Goal: Information Seeking & Learning: Check status

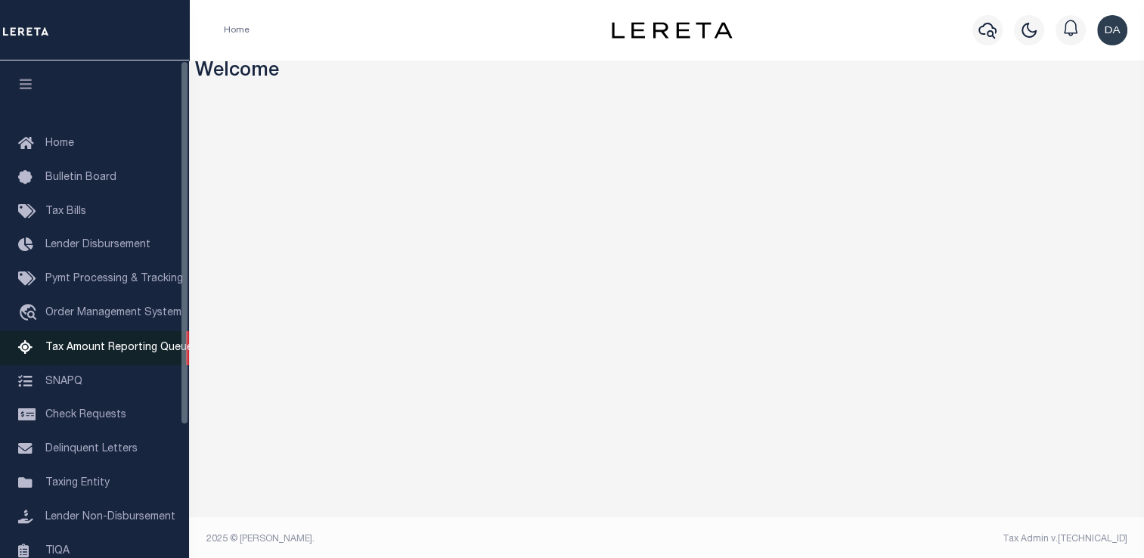
click at [100, 353] on span "Tax Amount Reporting Queue" at bounding box center [118, 348] width 147 height 11
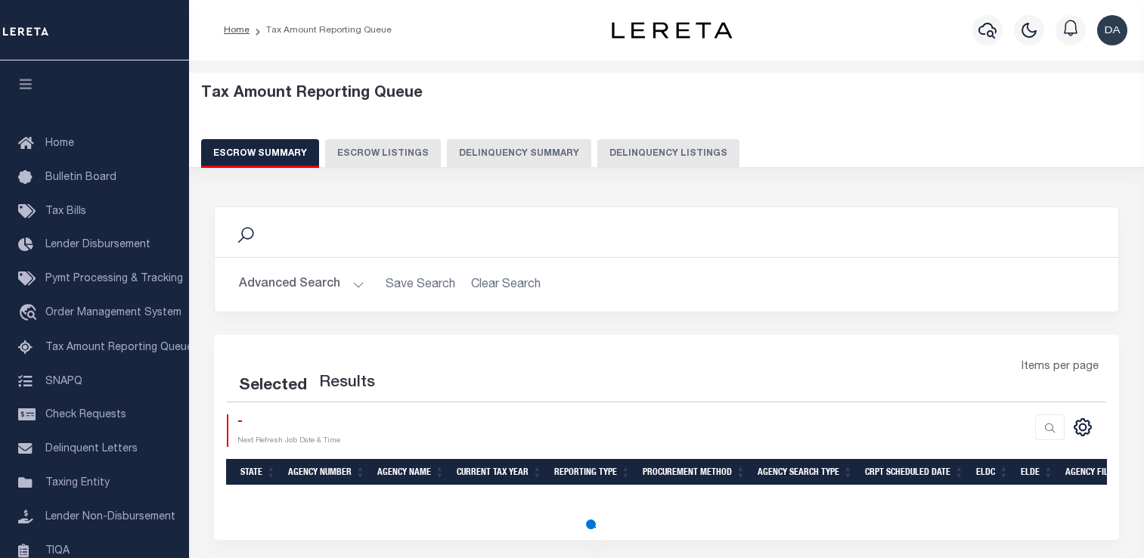
select select "100"
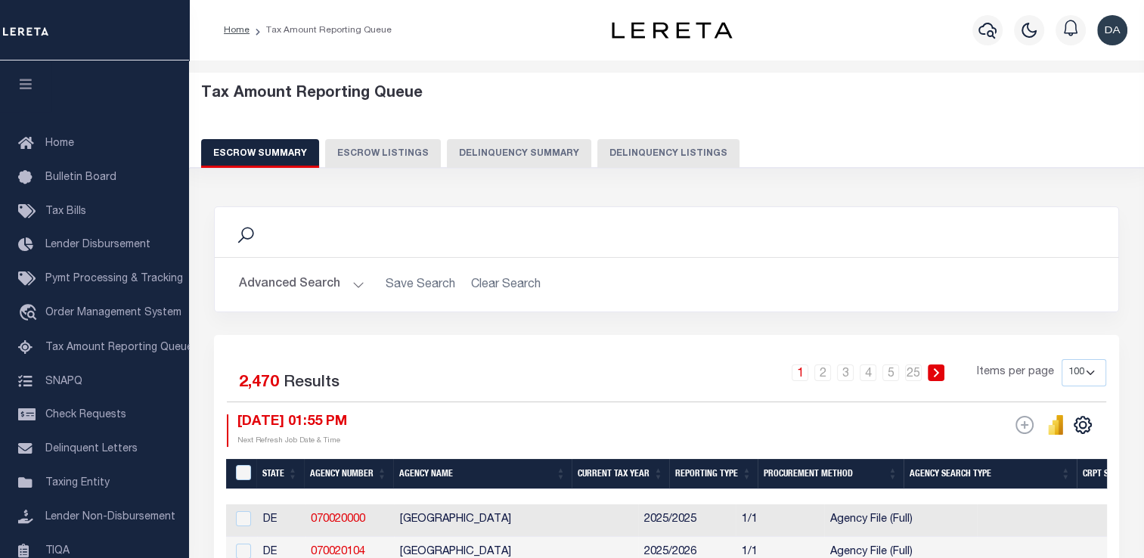
click at [479, 141] on button "Delinquency Summary" at bounding box center [519, 153] width 144 height 29
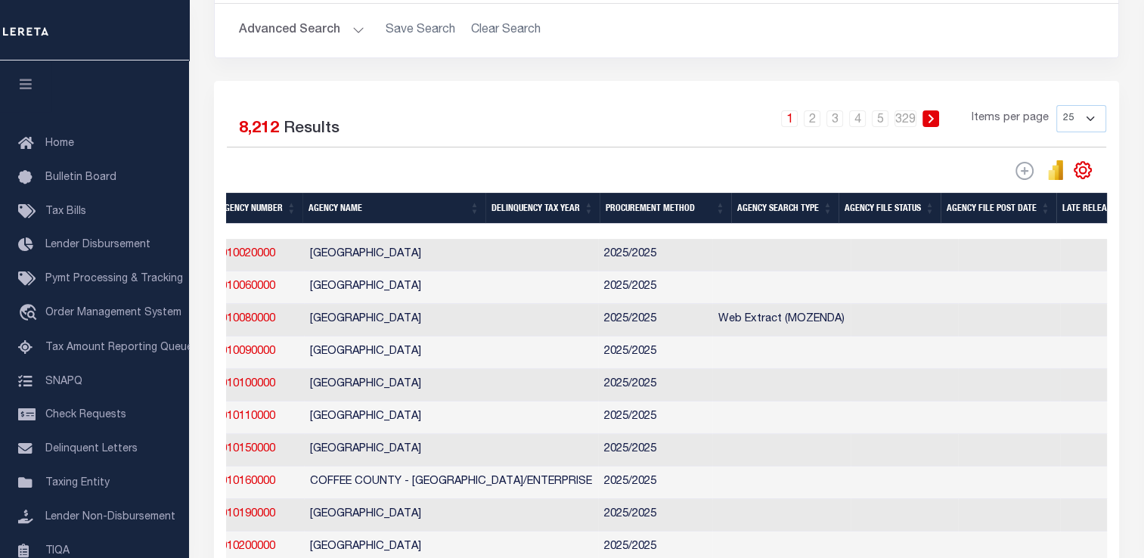
scroll to position [0, 337]
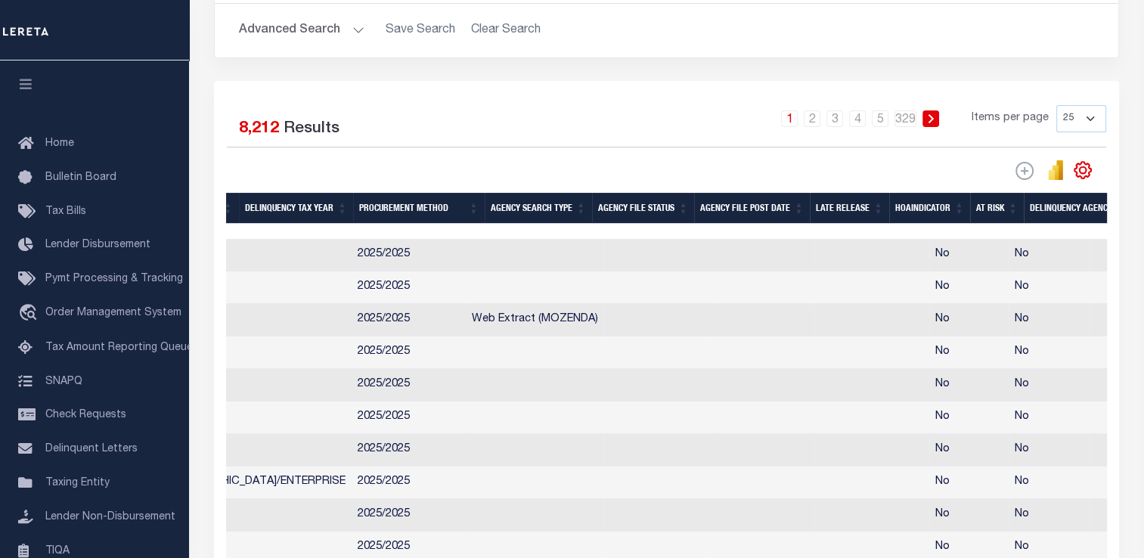
drag, startPoint x: 536, startPoint y: 383, endPoint x: 690, endPoint y: 389, distance: 154.4
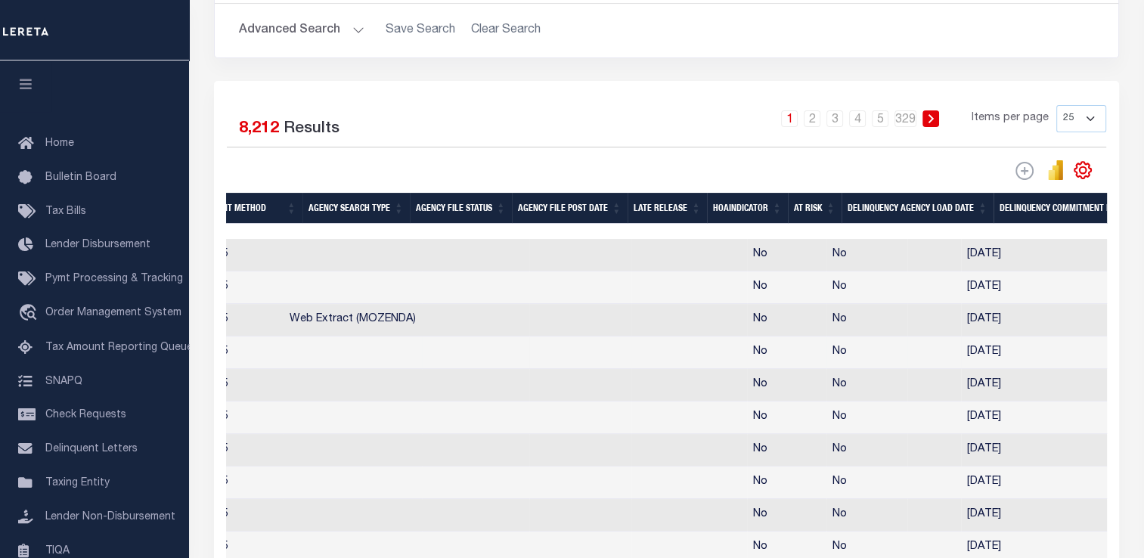
scroll to position [0, 0]
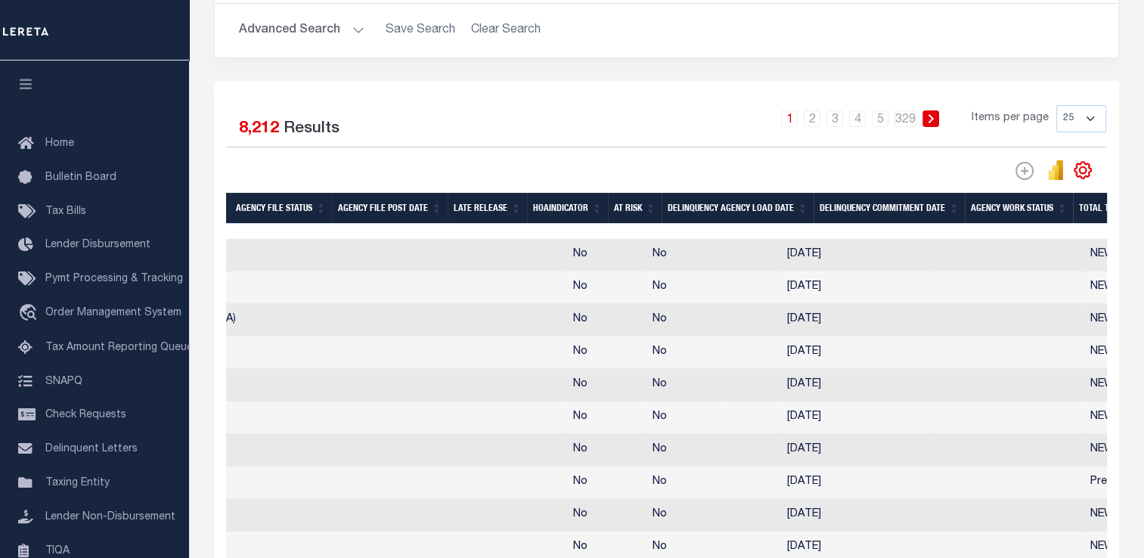
drag, startPoint x: 658, startPoint y: 363, endPoint x: 826, endPoint y: 356, distance: 168.1
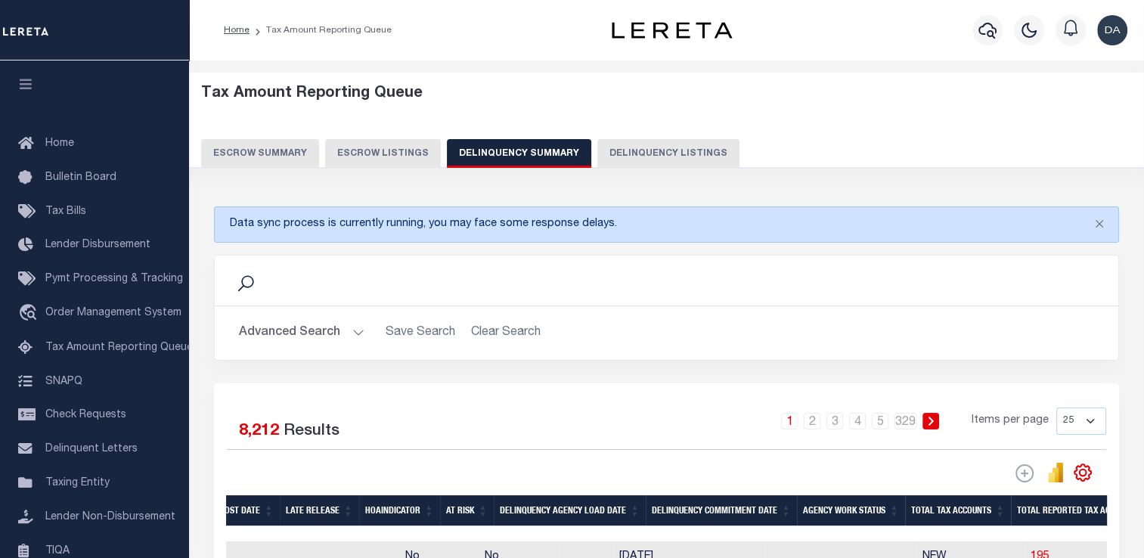
click at [666, 144] on button "Delinquency Listings" at bounding box center [669, 153] width 142 height 29
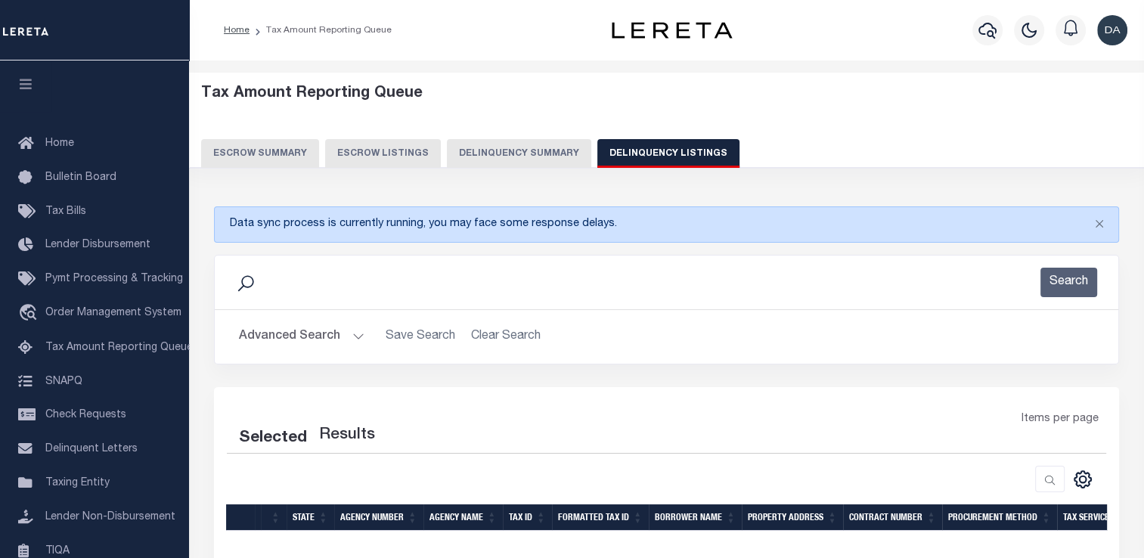
click at [309, 339] on button "Advanced Search" at bounding box center [302, 336] width 126 height 29
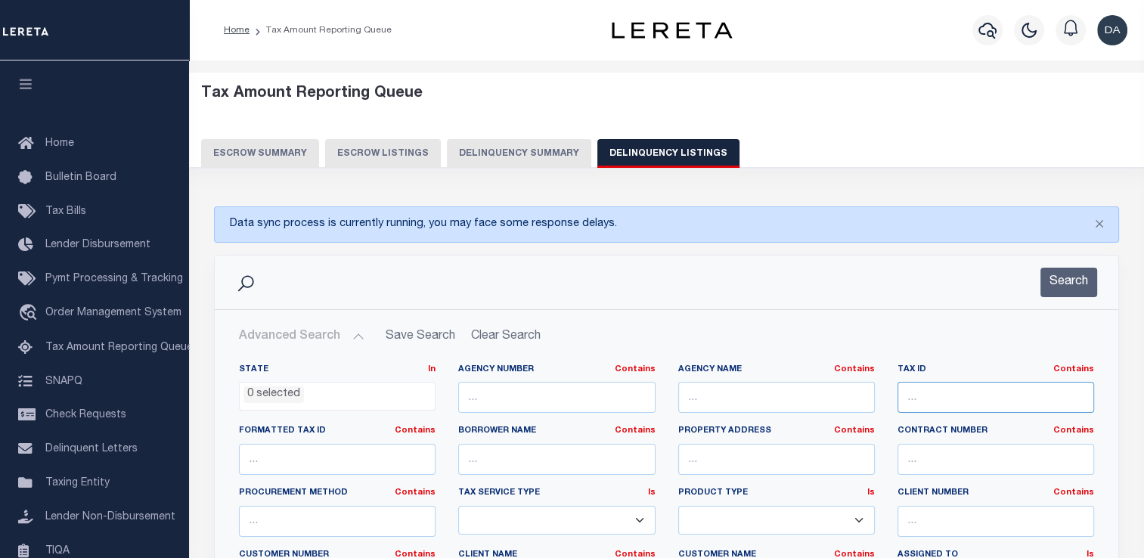
click at [958, 395] on input "text" at bounding box center [996, 397] width 197 height 31
paste input "320500-104.9-3-67"
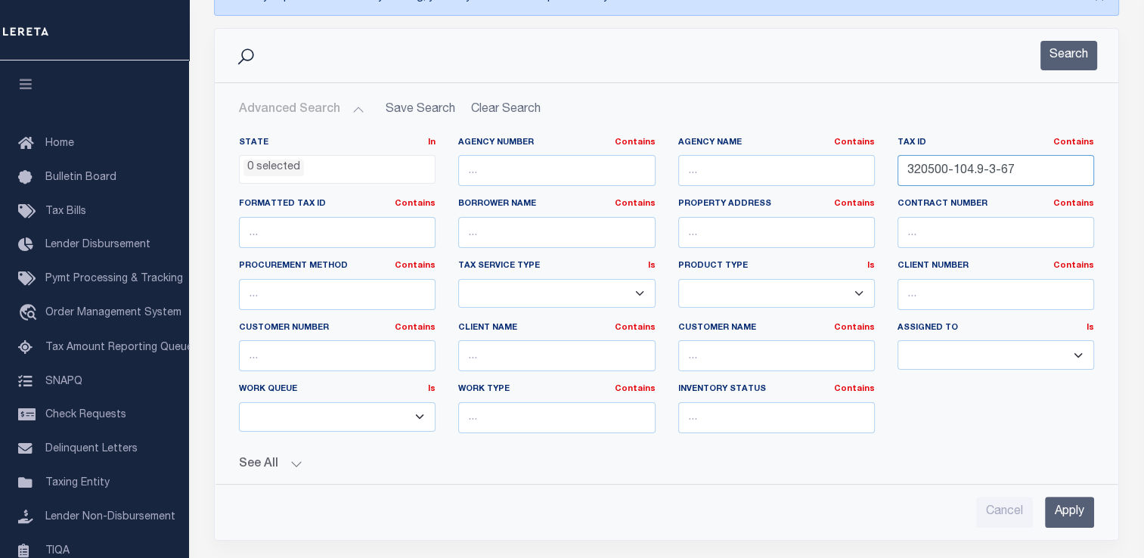
type input "320500-104.9-3-67"
click at [1068, 500] on input "Apply" at bounding box center [1069, 512] width 49 height 31
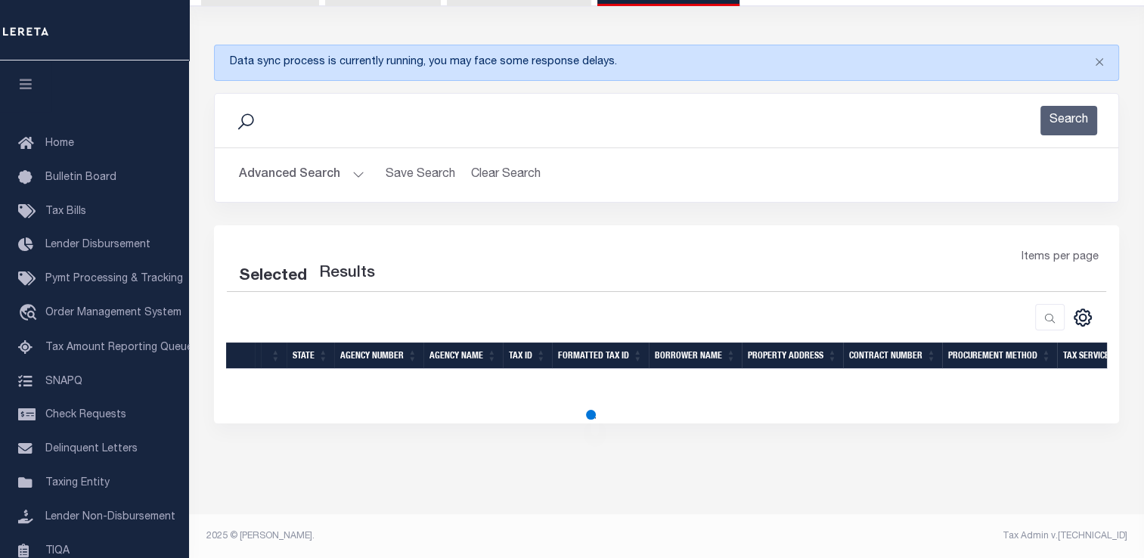
scroll to position [160, 0]
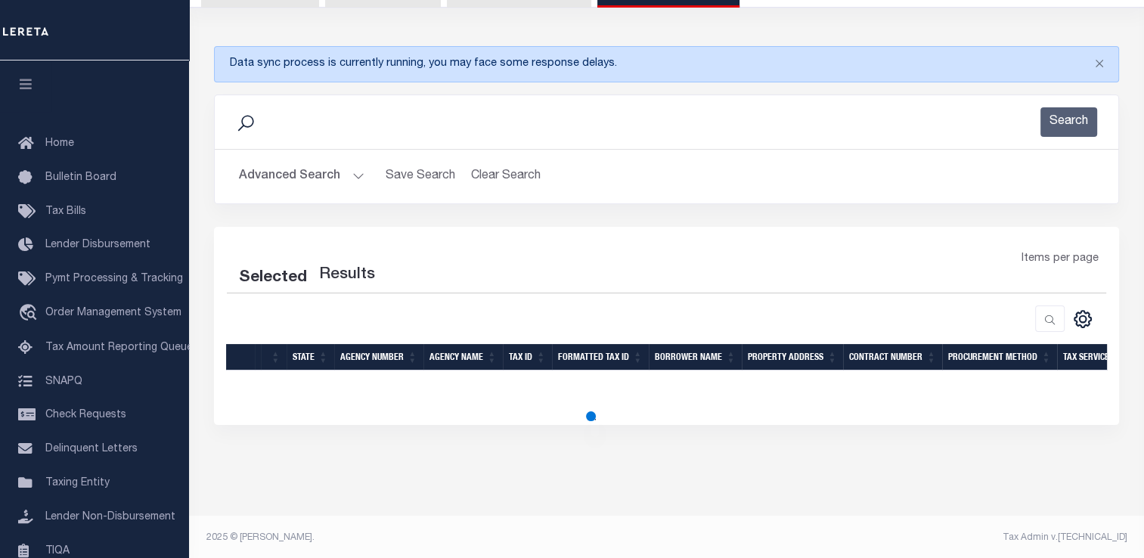
select select "100"
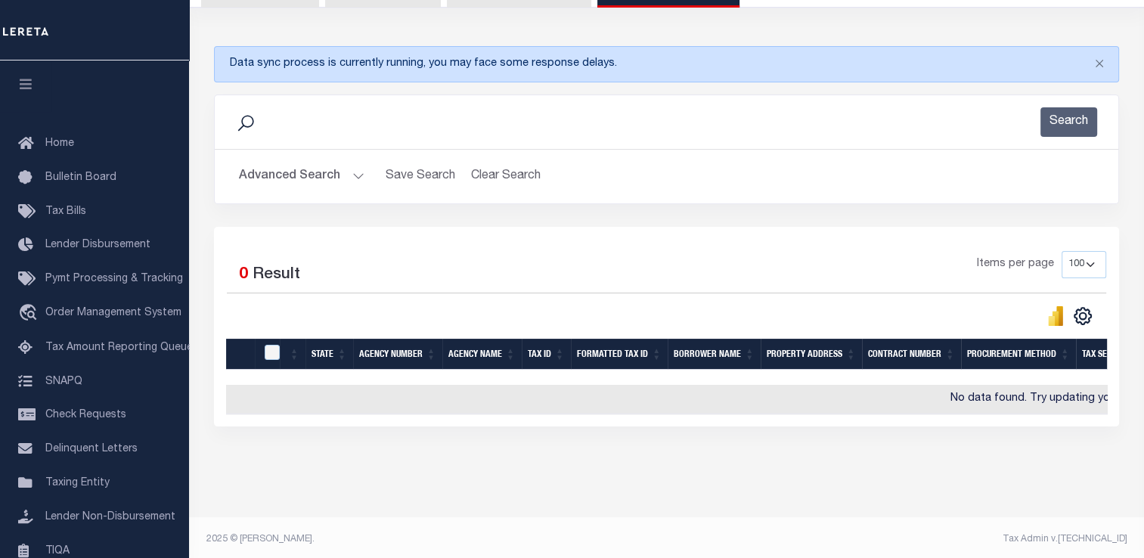
scroll to position [0, 0]
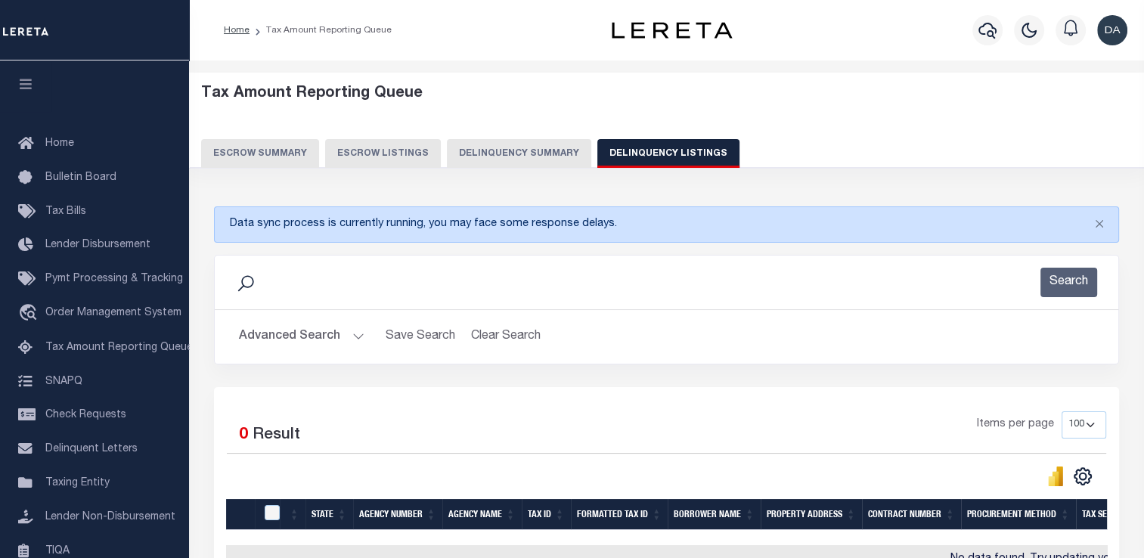
click at [501, 147] on button "Delinquency Summary" at bounding box center [519, 153] width 144 height 29
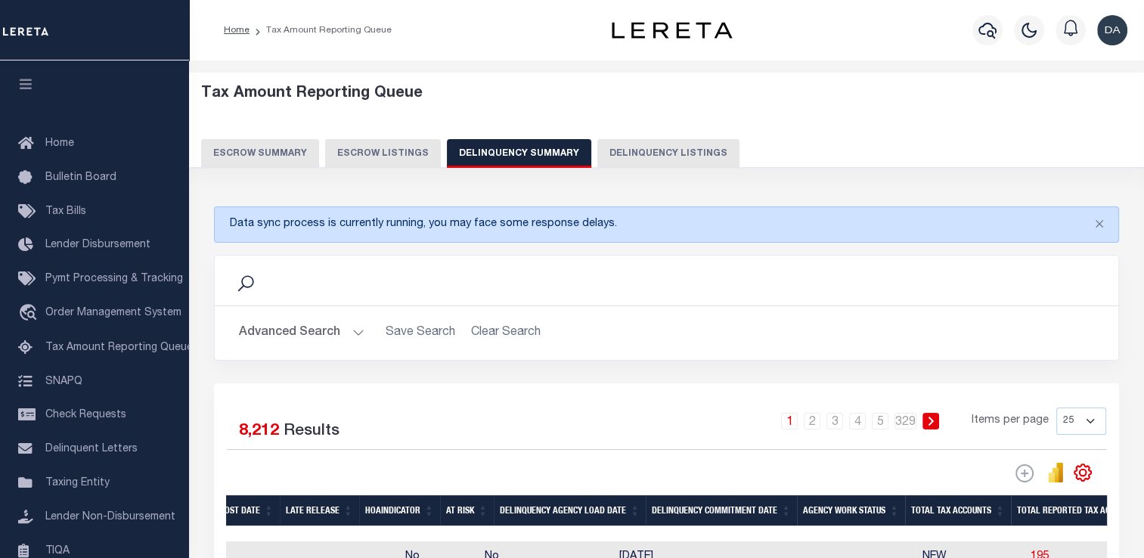
click at [302, 318] on button "Advanced Search" at bounding box center [302, 332] width 126 height 29
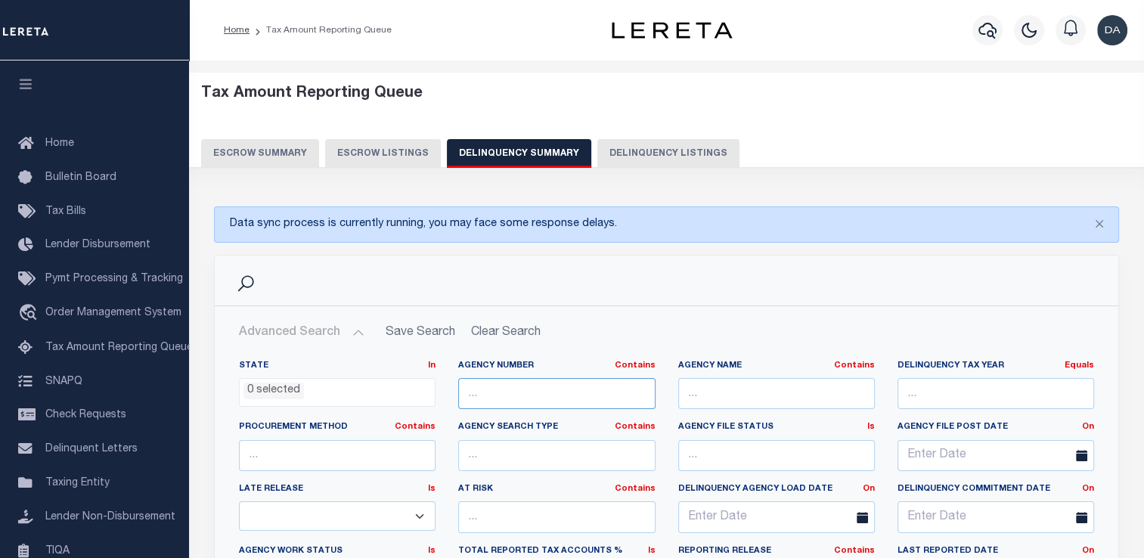
click at [498, 389] on input "text" at bounding box center [556, 393] width 197 height 31
paste input "310350101"
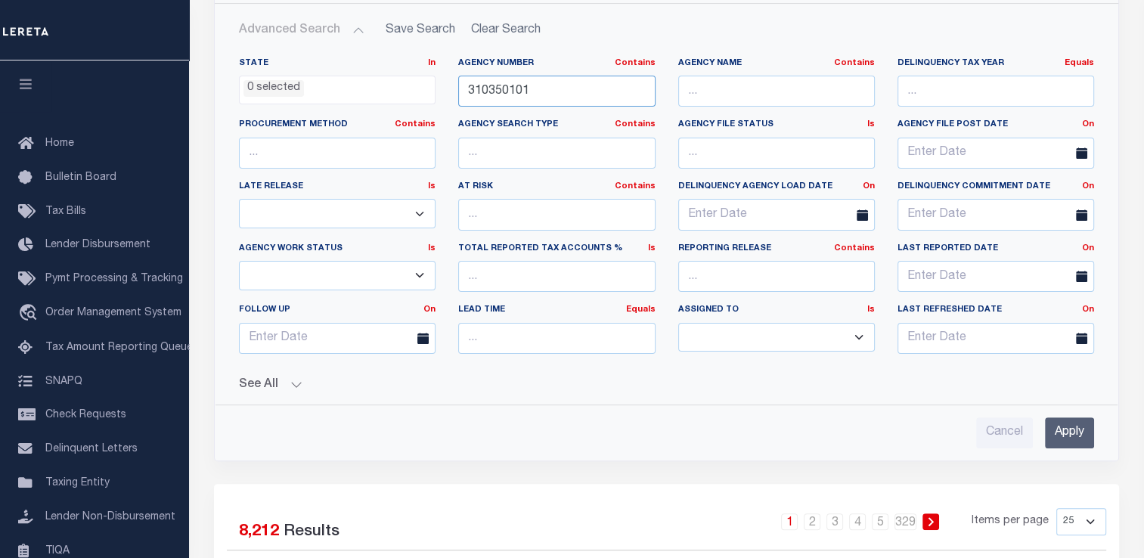
type input "310350101"
click at [1068, 437] on input "Apply" at bounding box center [1069, 433] width 49 height 31
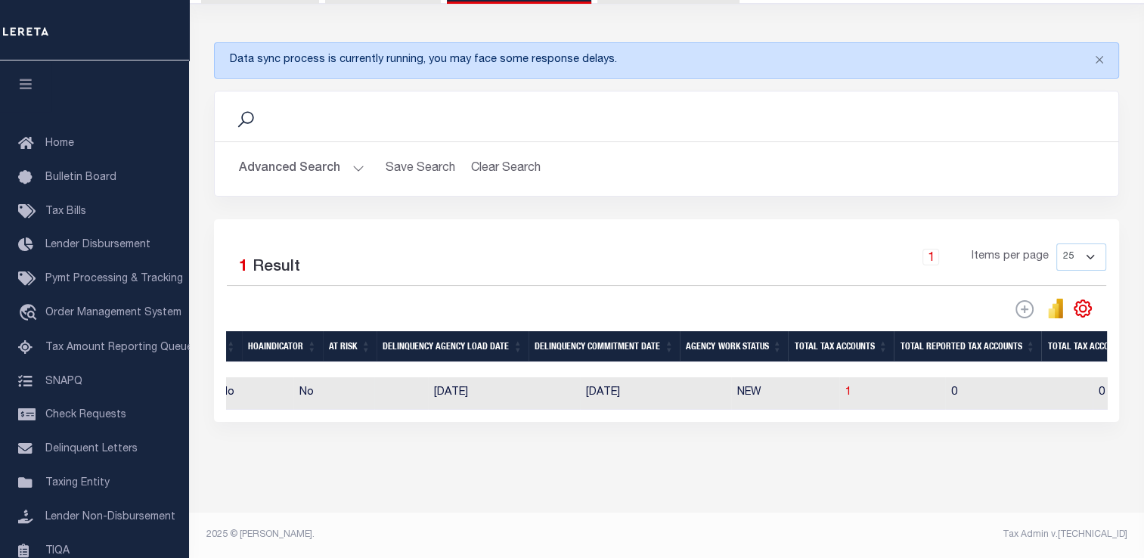
scroll to position [175, 0]
click at [846, 387] on span "1" at bounding box center [849, 392] width 6 height 11
select select "100"
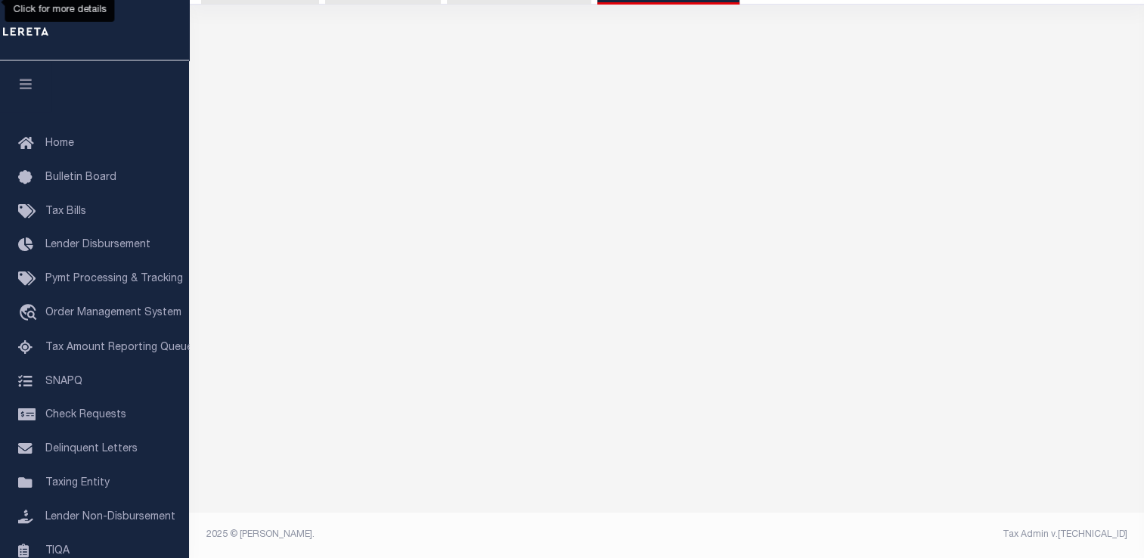
scroll to position [160, 0]
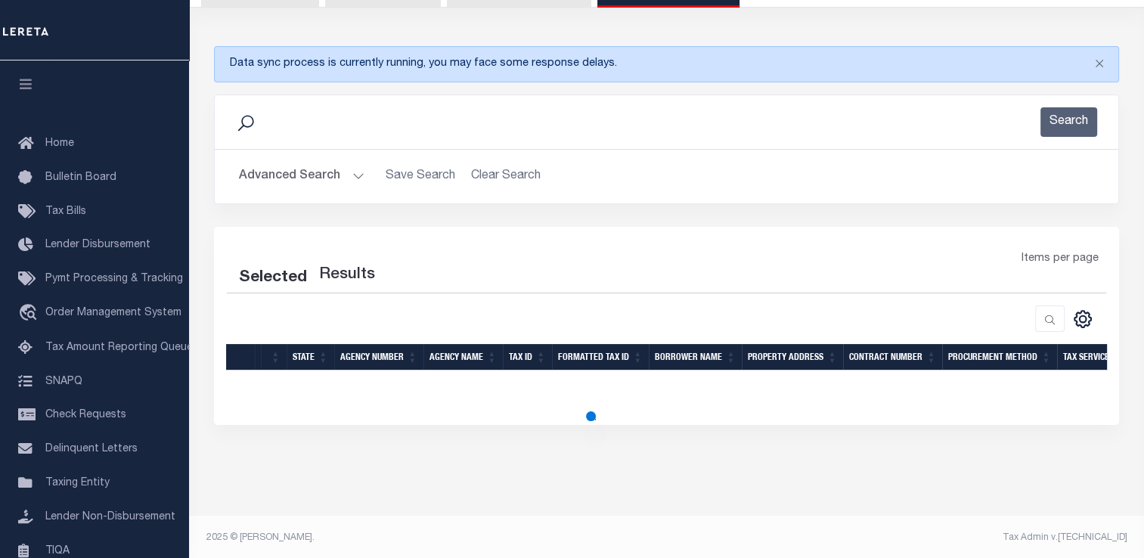
select select "100"
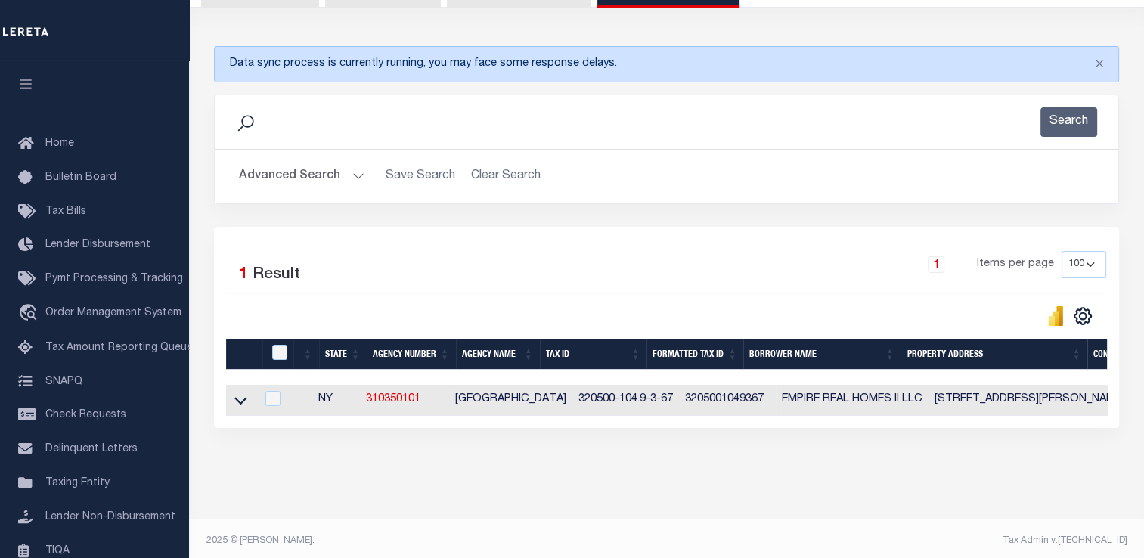
click at [238, 404] on icon at bounding box center [240, 401] width 13 height 16
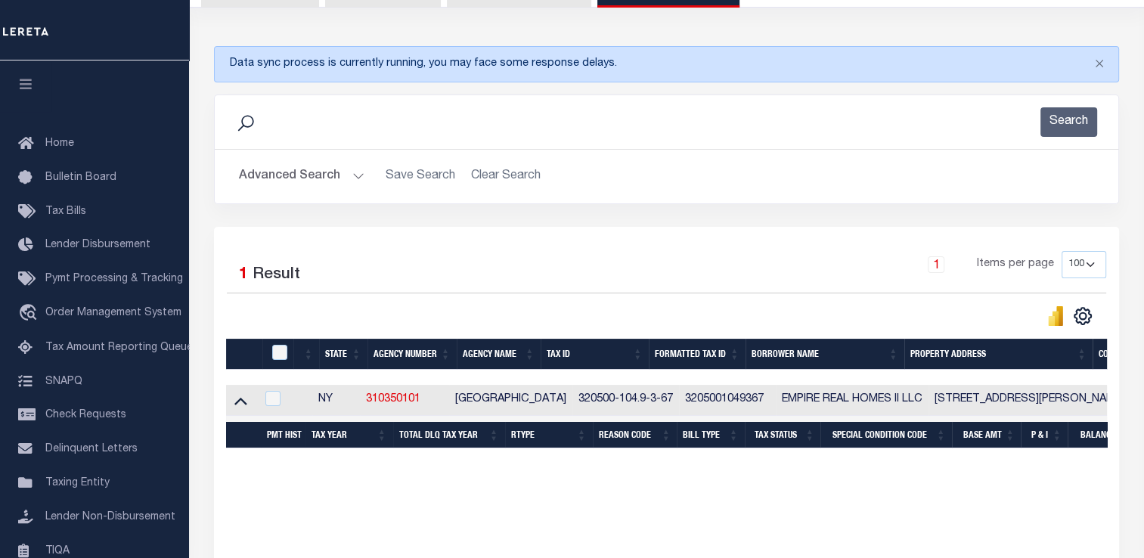
scroll to position [312, 0]
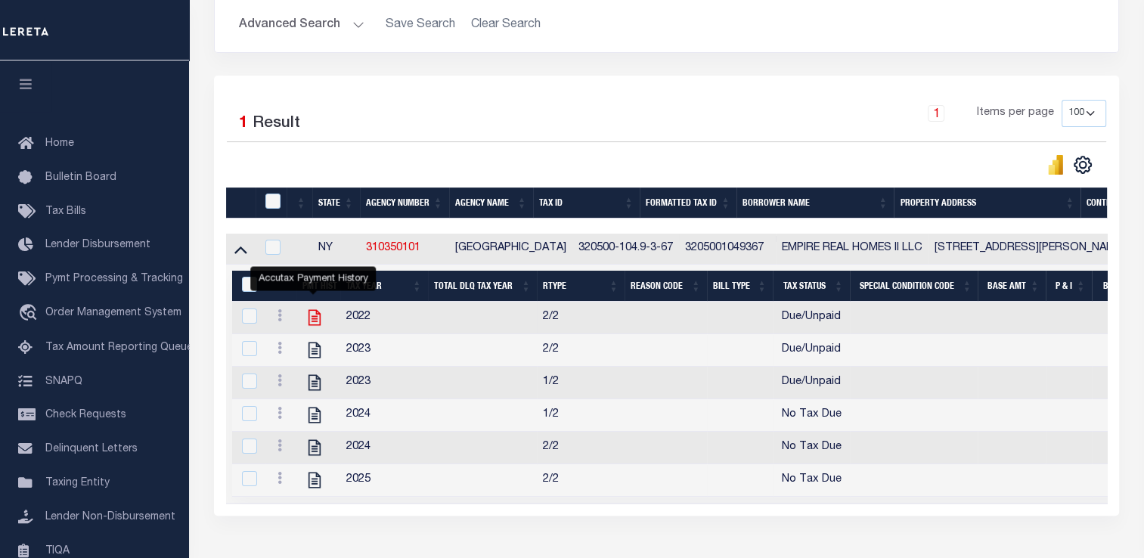
click at [321, 315] on icon "" at bounding box center [315, 318] width 20 height 20
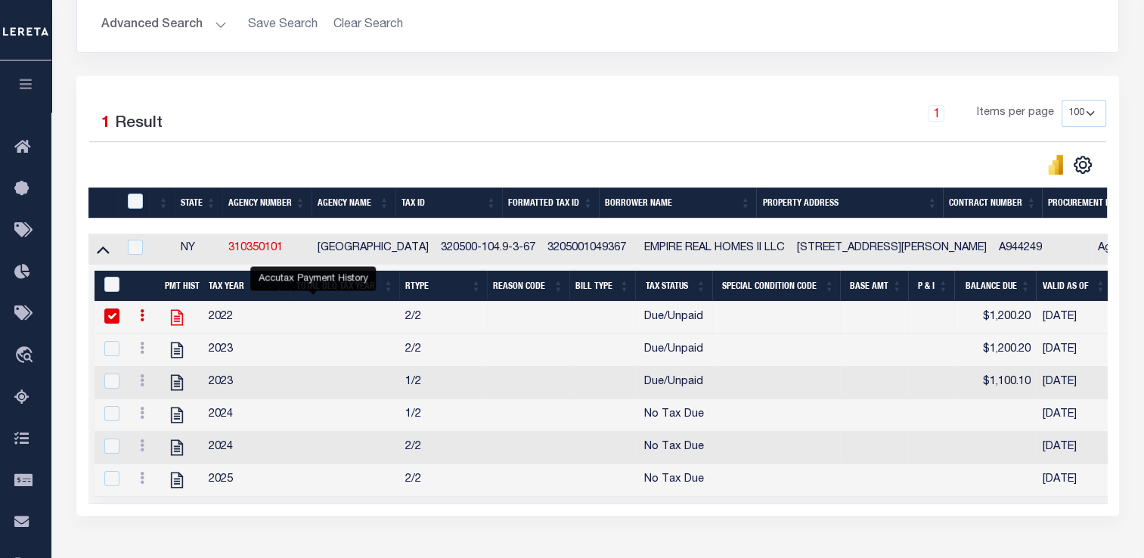
click at [176, 324] on icon "" at bounding box center [177, 318] width 20 height 20
checkbox input "false"
